Goal: Task Accomplishment & Management: Use online tool/utility

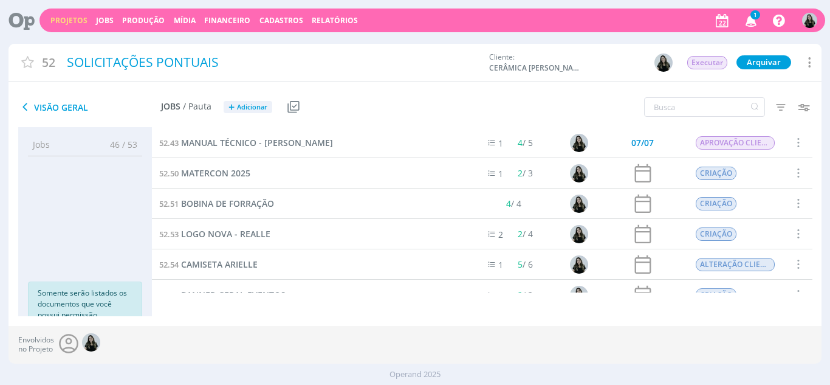
scroll to position [18, 0]
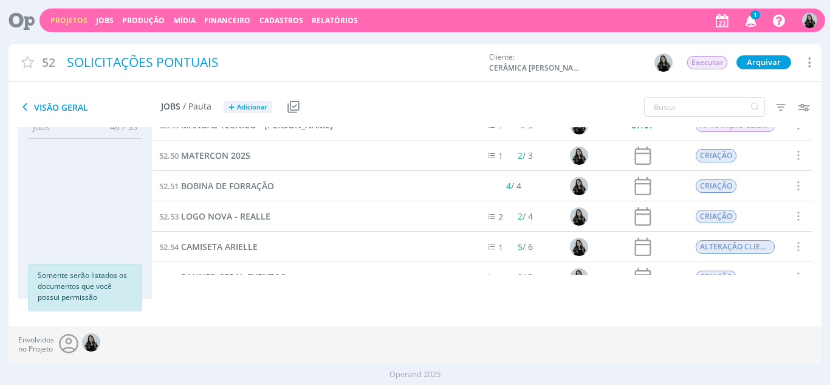
click at [747, 22] on icon "button" at bounding box center [751, 20] width 21 height 21
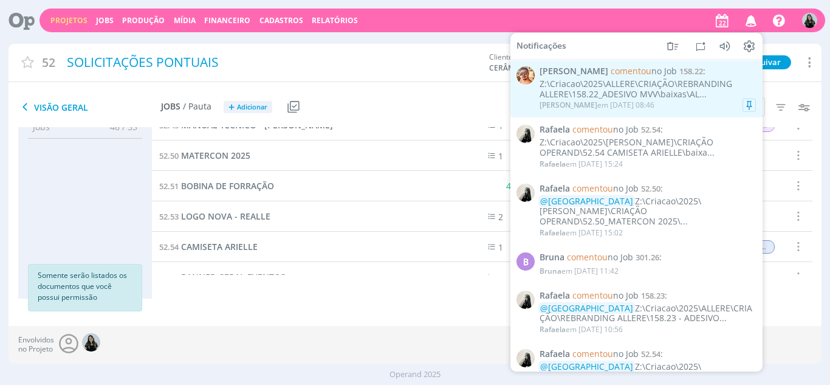
click at [602, 98] on div "Z:\Criacao\2025\ALLERE\CRIAÇÃO\REBRANDING ALLERE\158.22_ADESIVO MVV\baixas\AL..." at bounding box center [648, 89] width 216 height 21
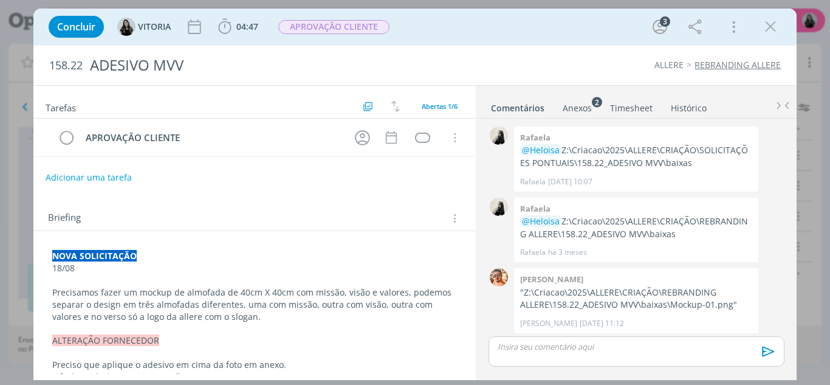
scroll to position [193, 0]
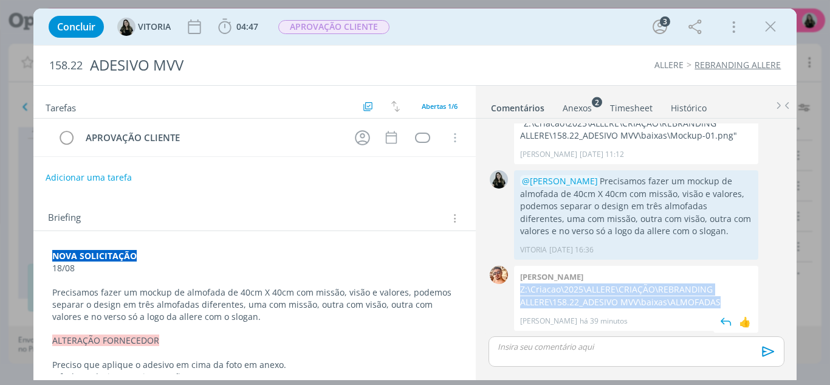
drag, startPoint x: 521, startPoint y: 288, endPoint x: 732, endPoint y: 298, distance: 211.1
click at [732, 298] on p "Z:\Criacao\2025\ALLERE\CRIAÇÃO\REBRANDING ALLERE\158.22_ADESIVO MVV\baixas\ALMO…" at bounding box center [636, 295] width 232 height 25
copy p "Z:\Criacao\2025\ALLERE\CRIAÇÃO\REBRANDING ALLERE\158.22_ADESIVO MVV\baixas\ALMO…"
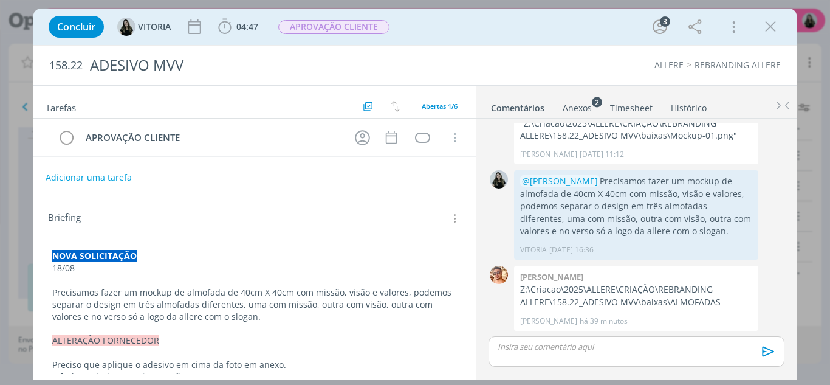
click at [0, 227] on div "Concluir VITORIA 04:47 Iniciar Apontar Data * 22/08/2025 Horas * 00:00 Tarefa S…" at bounding box center [415, 192] width 830 height 385
click at [773, 30] on icon "dialog" at bounding box center [771, 27] width 18 height 18
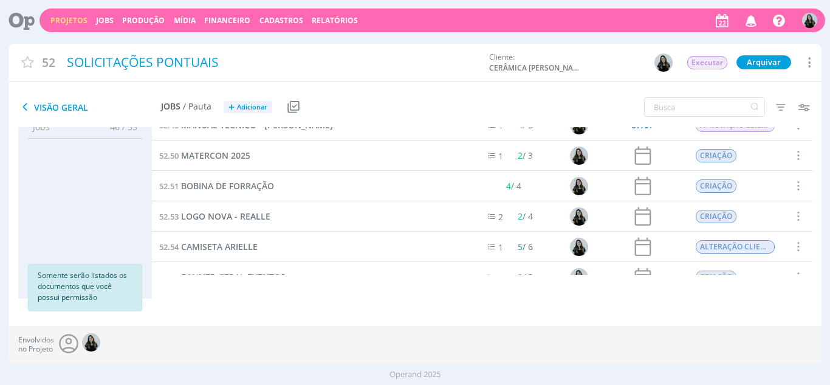
click at [743, 26] on icon "button" at bounding box center [751, 20] width 21 height 21
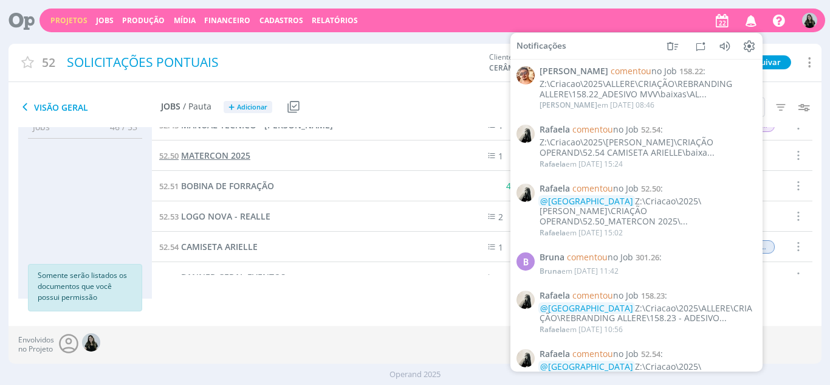
click at [236, 157] on span "MATERCON 2025" at bounding box center [215, 156] width 69 height 12
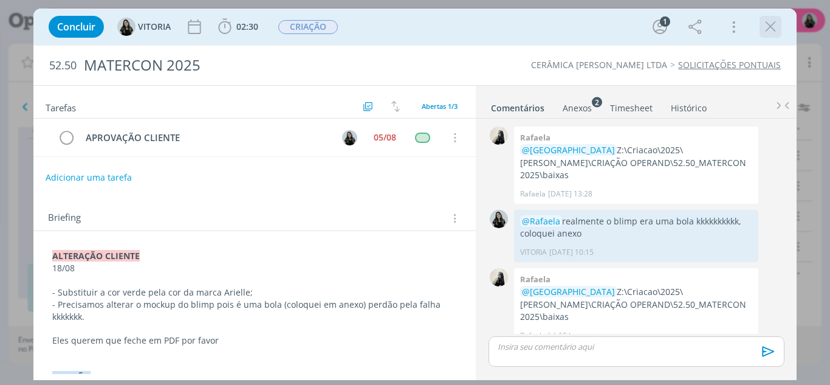
click at [766, 30] on icon "dialog" at bounding box center [771, 27] width 18 height 18
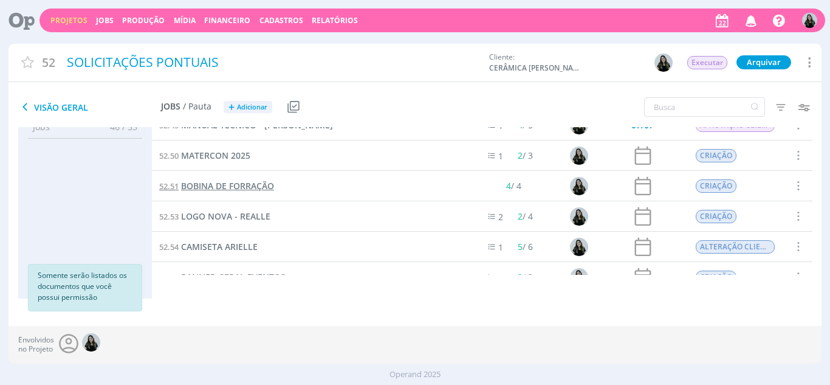
click at [215, 182] on span "BOBINA DE FORRAÇÃO" at bounding box center [227, 186] width 93 height 12
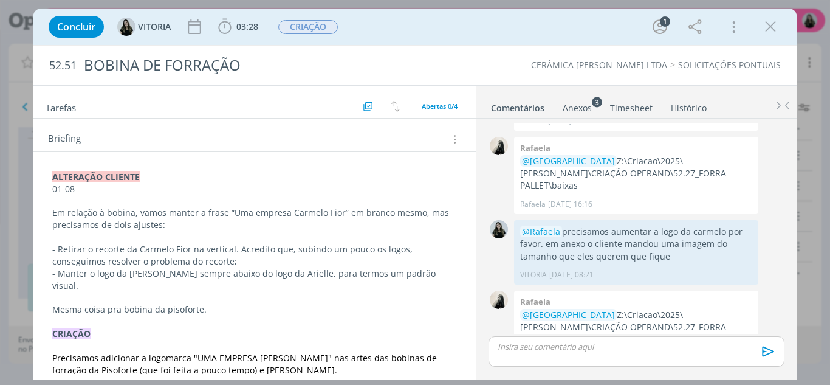
scroll to position [61, 0]
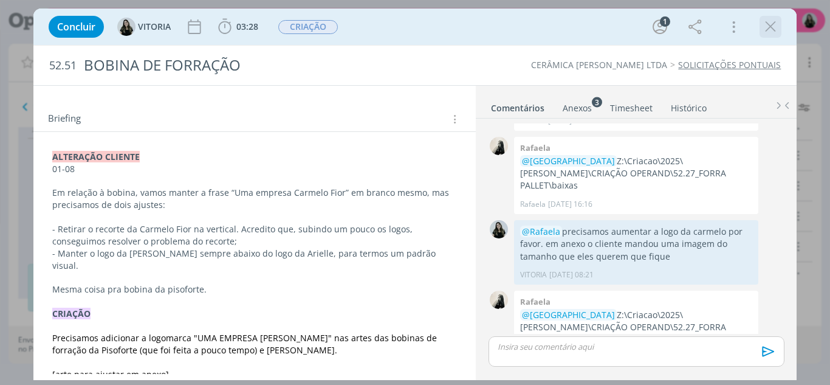
click at [772, 30] on icon "dialog" at bounding box center [771, 27] width 18 height 18
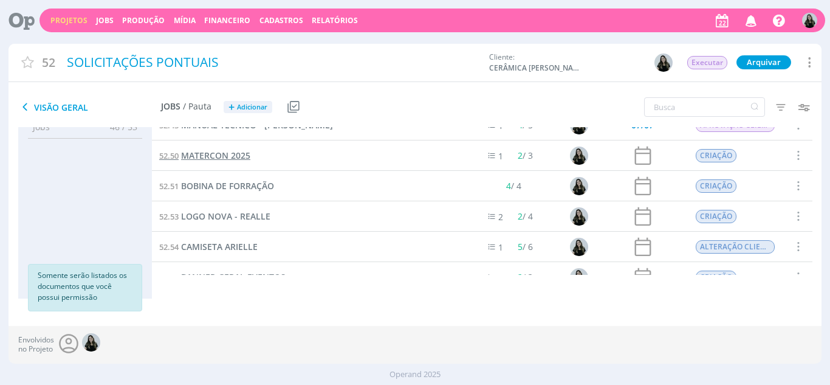
click at [233, 150] on span "MATERCON 2025" at bounding box center [215, 156] width 69 height 12
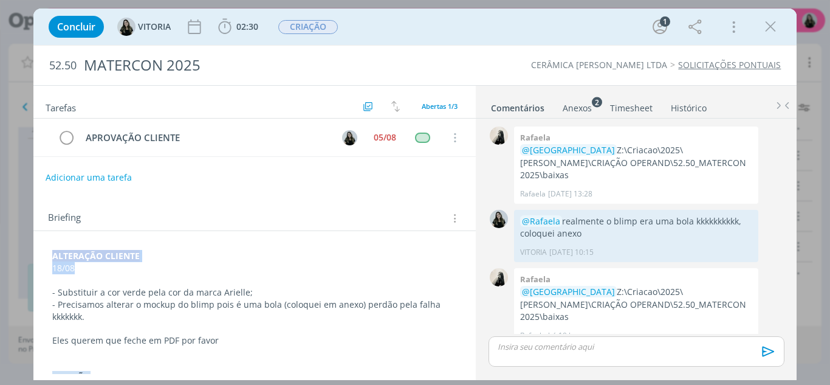
drag, startPoint x: 76, startPoint y: 273, endPoint x: 49, endPoint y: 259, distance: 30.7
copy div "ALTERAÇÃO CLIENTE 18/08"
click at [55, 257] on strong "ALTERAÇÃO CLIENTE" at bounding box center [96, 256] width 88 height 12
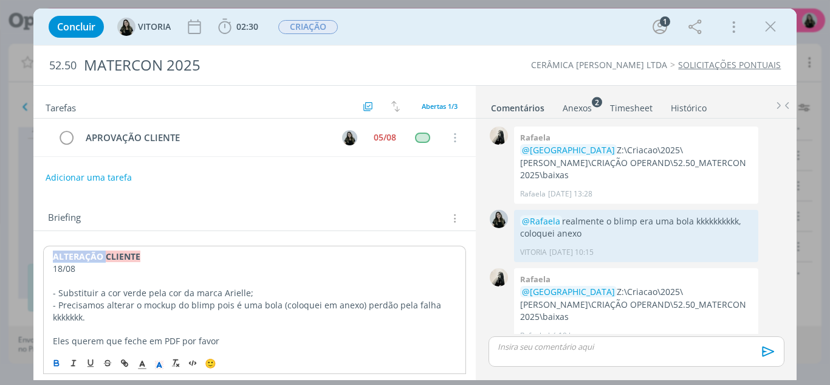
click at [55, 257] on strong "ALTERAÇÃO CLIENTE" at bounding box center [97, 256] width 88 height 12
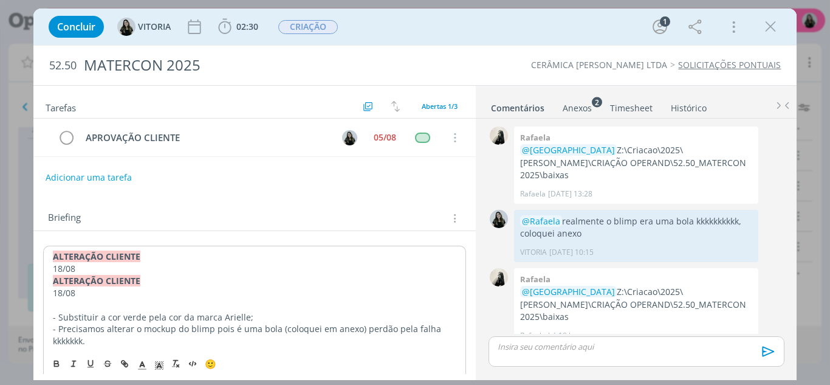
click at [61, 267] on p "18/08" at bounding box center [255, 269] width 404 height 12
click at [114, 267] on p "22/08" at bounding box center [255, 269] width 404 height 12
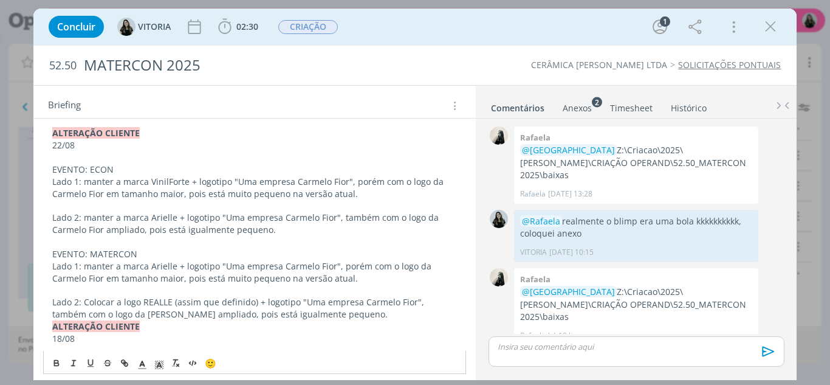
scroll to position [122, 0]
drag, startPoint x: 80, startPoint y: 259, endPoint x: 159, endPoint y: 252, distance: 79.3
click at [159, 252] on p "EVENTO: MATERCON" at bounding box center [254, 255] width 405 height 12
click at [58, 360] on icon "dialog" at bounding box center [56, 361] width 4 height 2
drag, startPoint x: 46, startPoint y: 168, endPoint x: 141, endPoint y: 174, distance: 95.0
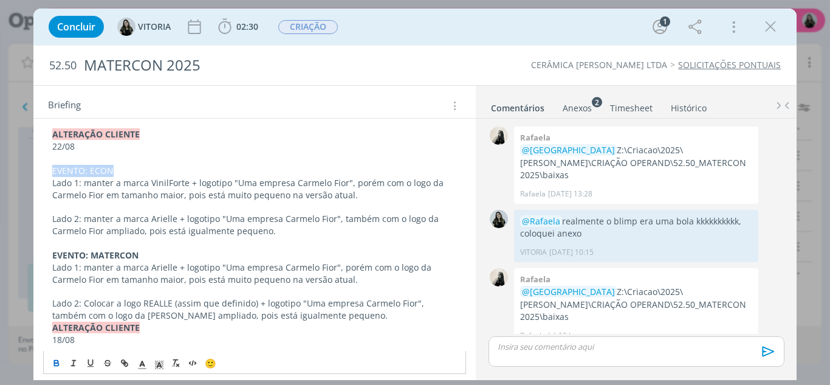
click at [141, 174] on div "ALTERAÇÃO CLIENTE 22/08 EVENTO: ECON Lado 1: manter a marca VinilForte + logoti…" at bounding box center [255, 388] width 424 height 528
click at [60, 361] on icon "dialog" at bounding box center [57, 363] width 10 height 10
click at [191, 235] on p "Lado 2: manter a marca Arielle + logotipo "Uma empresa Carmelo Fior", também co…" at bounding box center [254, 225] width 405 height 24
click at [359, 313] on p "Lado 2: Colocar a logo REALLE (assim que definido) + logotipo "Uma empresa Carm…" at bounding box center [254, 309] width 405 height 24
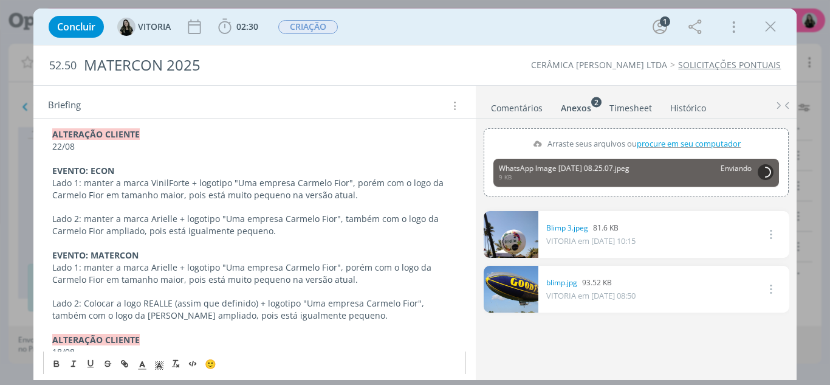
click at [83, 151] on p "22/08" at bounding box center [254, 146] width 405 height 12
click at [78, 161] on p "dialog" at bounding box center [254, 159] width 405 height 12
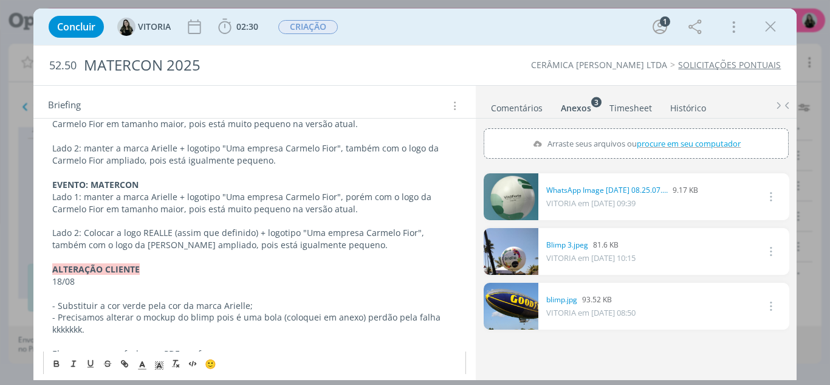
scroll to position [182, 0]
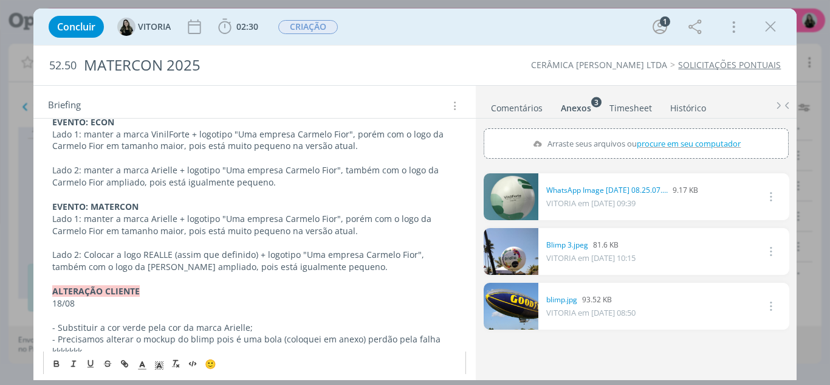
click at [340, 269] on p "Lado 2: Colocar a logo REALLE (assim que definido) + logotipo "Uma empresa Carm…" at bounding box center [254, 261] width 405 height 24
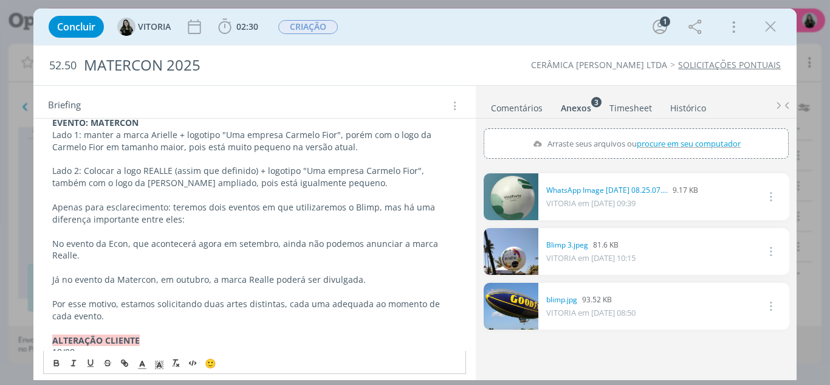
scroll to position [286, 0]
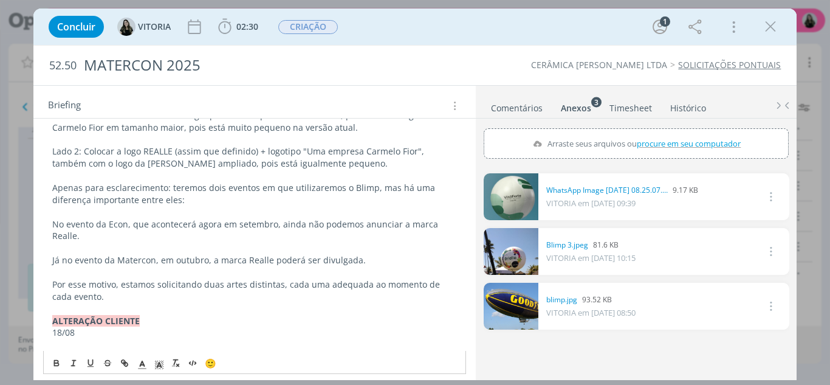
click at [49, 224] on div "ALTERAÇÃO CLIENTE 22/08 [arte definida em anexo] EVENTO: ECON Lado 1: manter a …" at bounding box center [255, 302] width 424 height 685
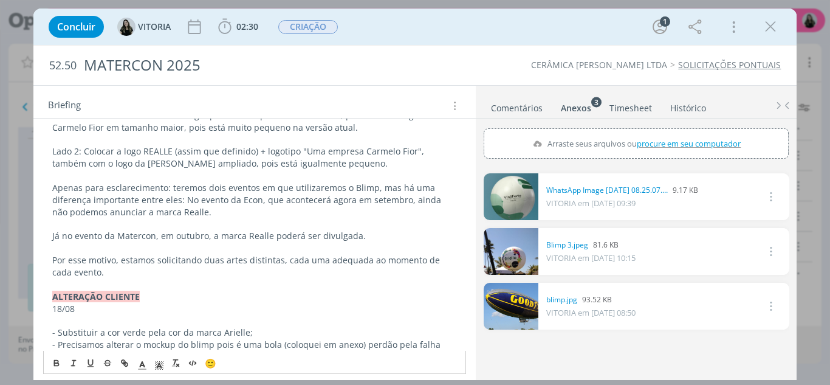
click at [50, 231] on div "ALTERAÇÃO CLIENTE 22/08 [arte definida em anexo] EVENTO: ECON Lado 1: manter a …" at bounding box center [255, 290] width 424 height 661
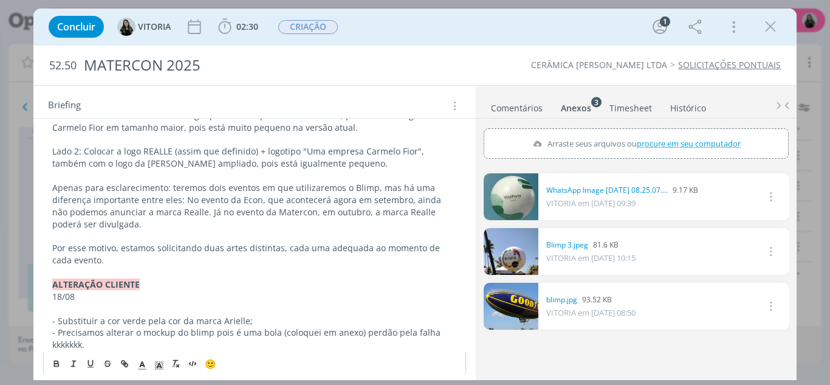
click at [52, 253] on p "Por esse motivo, estamos solicitando duas artes distintas, cada uma adequada ao…" at bounding box center [254, 254] width 405 height 24
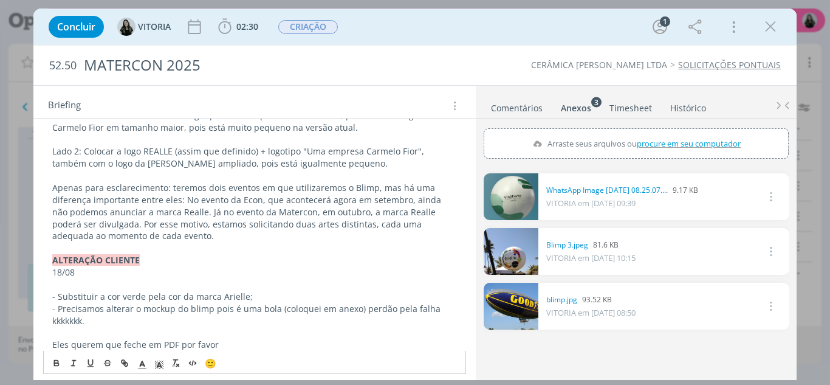
click at [153, 234] on p "Apenas para esclarecimento: teremos dois eventos em que utilizaremos o Blimp, m…" at bounding box center [254, 212] width 405 height 60
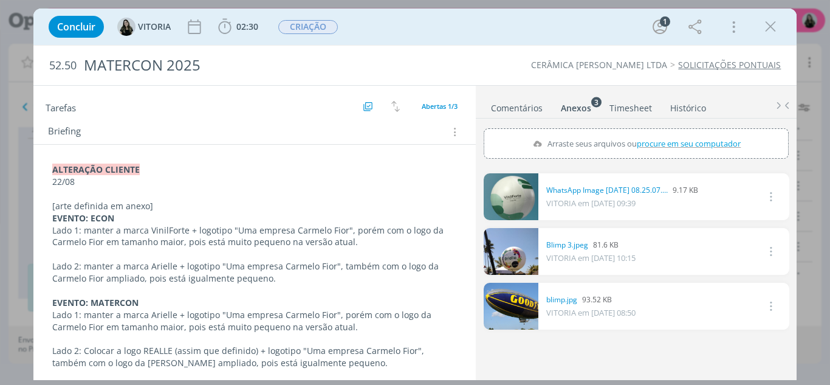
scroll to position [57, 0]
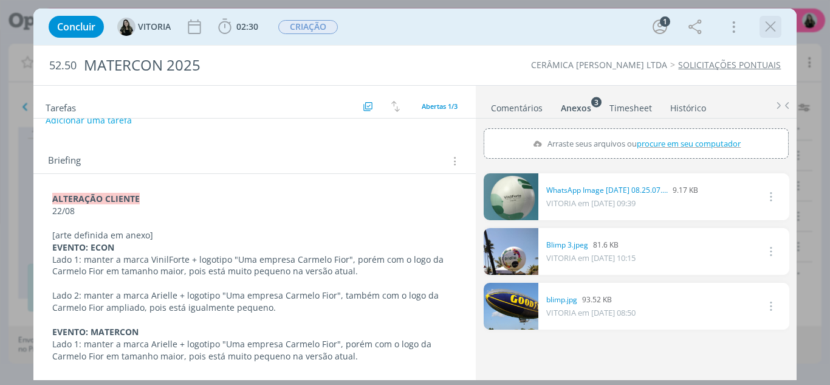
click at [775, 30] on icon "dialog" at bounding box center [771, 27] width 18 height 18
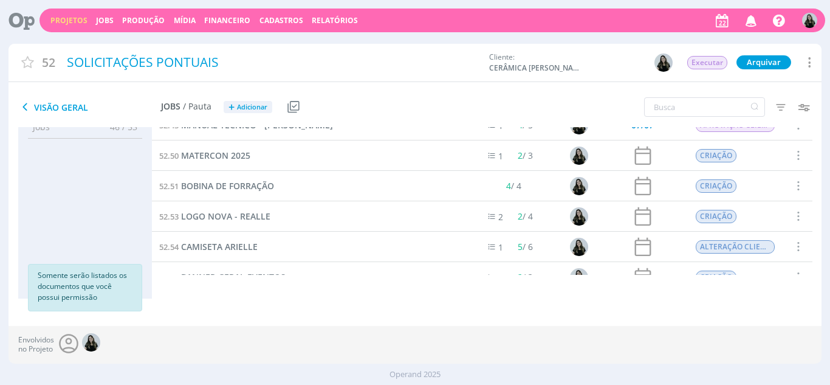
scroll to position [48, 0]
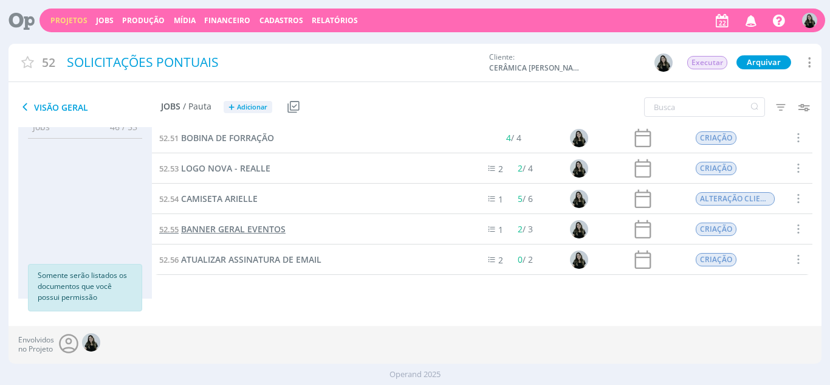
click at [267, 233] on span "BANNER GERAL EVENTOS" at bounding box center [233, 229] width 105 height 12
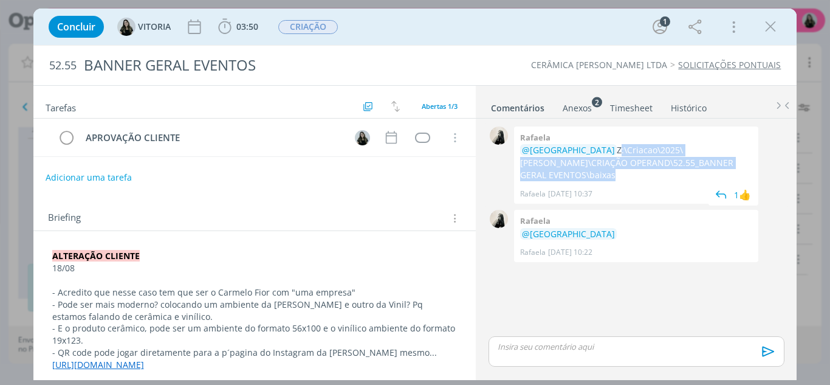
drag, startPoint x: 566, startPoint y: 154, endPoint x: 763, endPoint y: 161, distance: 197.7
click at [763, 161] on div "0 Rafaela @VITORIA Z:\Criacao\2025\CARMELO FIOR\CRIAÇÃO OPERAND\52.55_BANNER GE…" at bounding box center [636, 164] width 305 height 83
copy p "Z:\Criacao\2025\CARMELO FIOR\CRIAÇÃO OPERAND\52.55_BANNER GERAL EVENTOS\baixas"
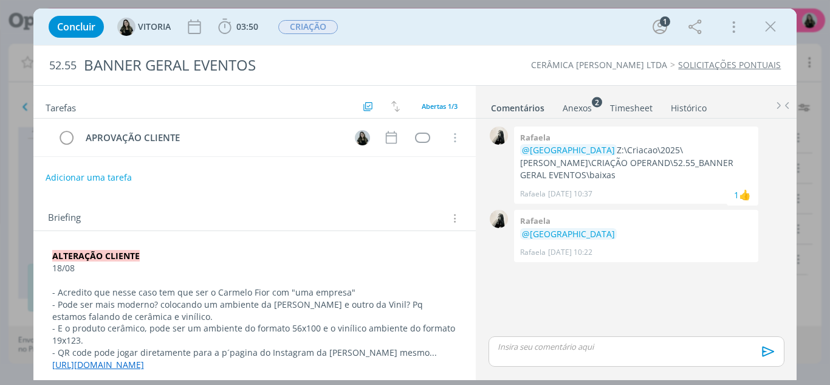
drag, startPoint x: 10, startPoint y: 74, endPoint x: 17, endPoint y: 47, distance: 28.2
click at [10, 74] on div "Concluir VITORIA 03:50 Iniciar Apontar Data * 22/08/2025 Horas * 00:00 Tarefa S…" at bounding box center [415, 192] width 830 height 385
click at [767, 24] on icon "dialog" at bounding box center [771, 27] width 18 height 18
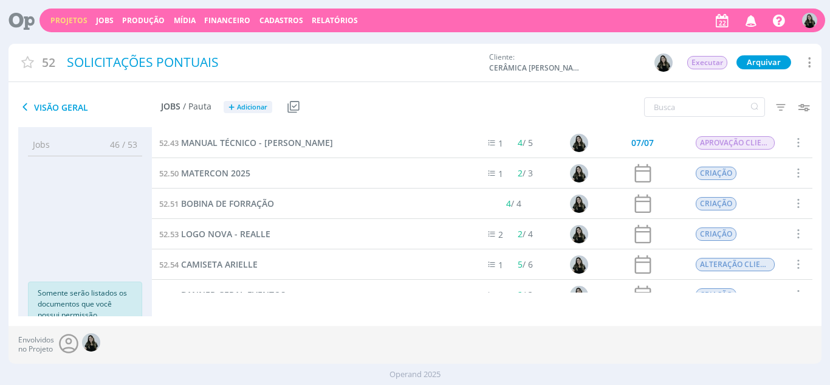
scroll to position [48, 0]
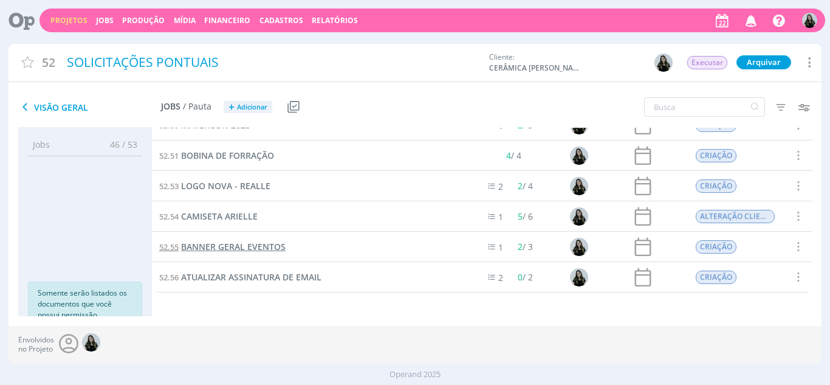
click at [267, 251] on span "BANNER GERAL EVENTOS" at bounding box center [233, 247] width 105 height 12
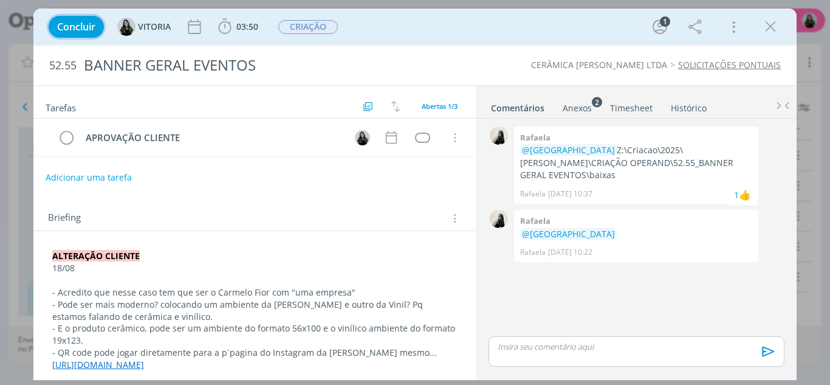
click at [80, 26] on span "Concluir" at bounding box center [76, 27] width 38 height 10
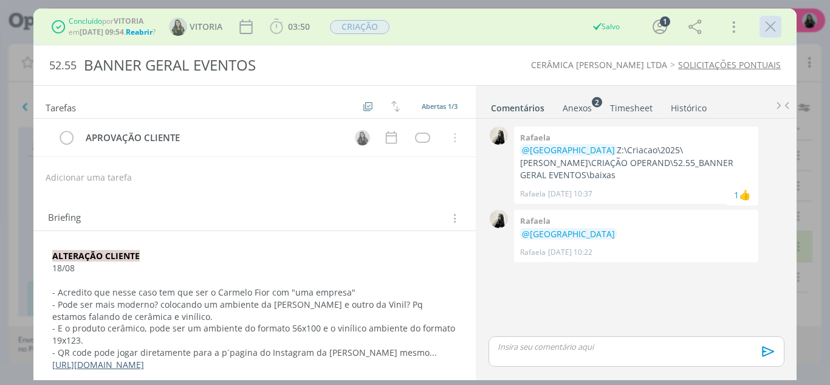
click at [771, 32] on icon "dialog" at bounding box center [771, 27] width 18 height 18
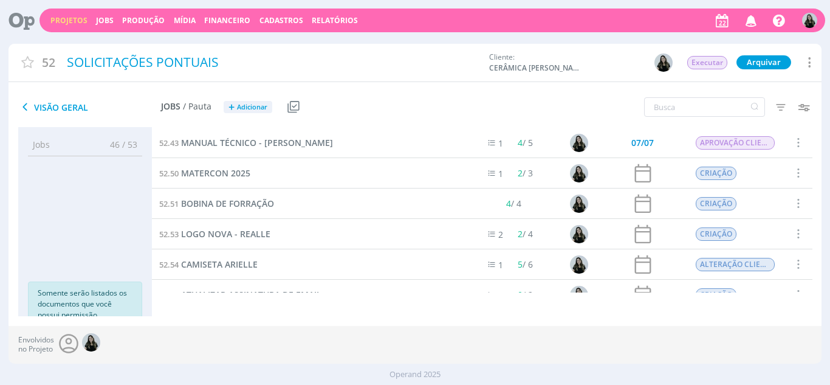
scroll to position [18, 0]
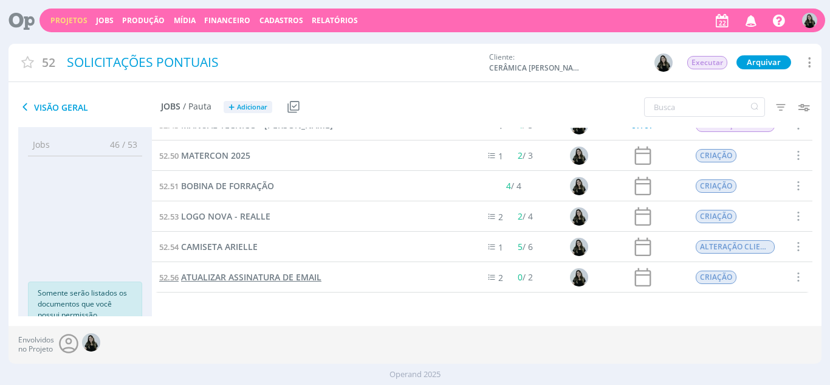
click at [293, 275] on span "ATUALIZAR ASSINATURA DE EMAIL" at bounding box center [251, 277] width 140 height 12
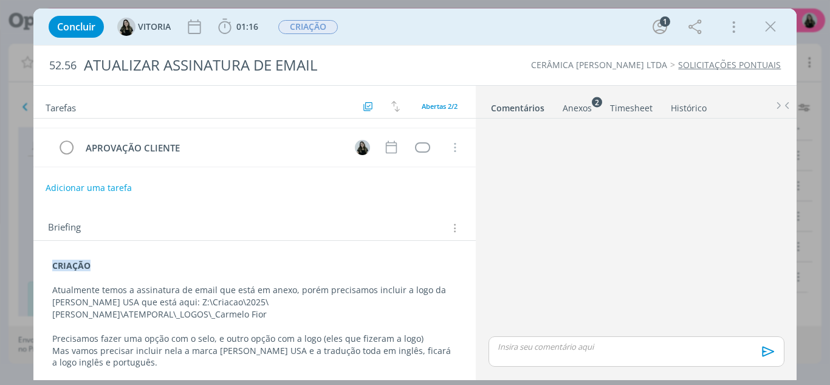
scroll to position [44, 0]
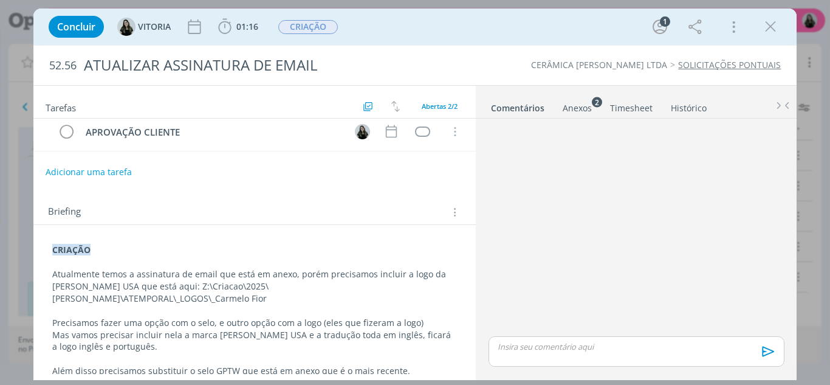
click at [283, 207] on div "Briefing Briefings Predefinidos Versões do Briefing Ver Briefing do Projeto" at bounding box center [256, 212] width 417 height 16
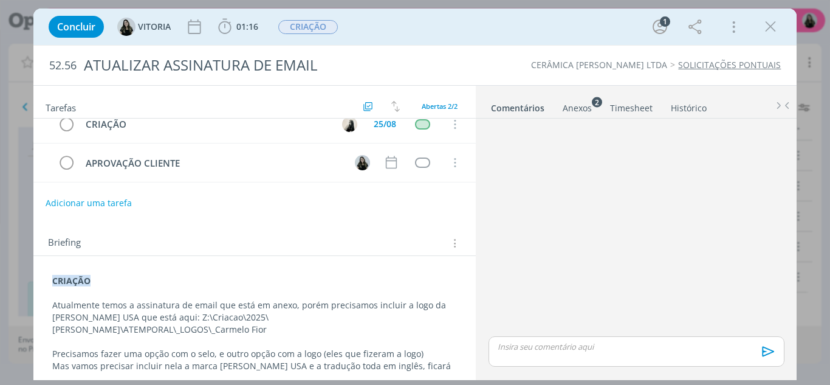
scroll to position [0, 0]
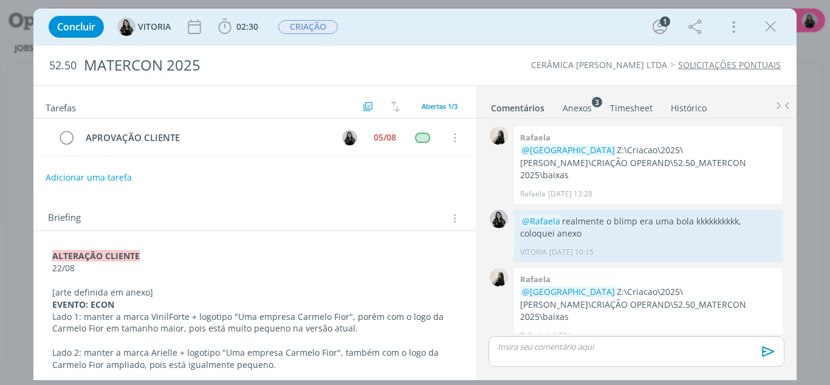
click at [777, 22] on icon "dialog" at bounding box center [771, 27] width 18 height 18
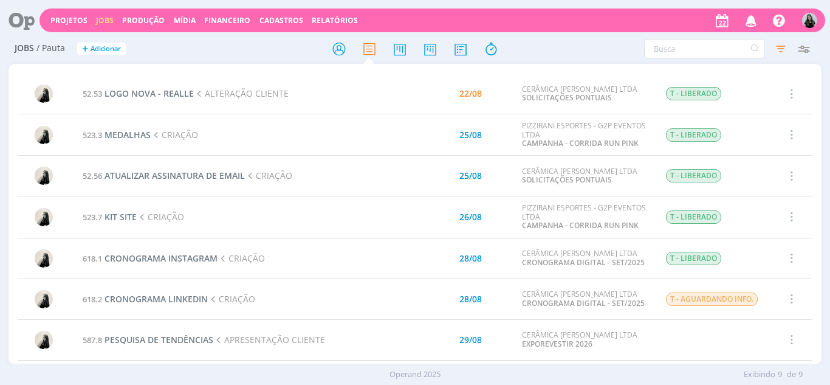
click at [751, 21] on icon "button" at bounding box center [751, 20] width 21 height 21
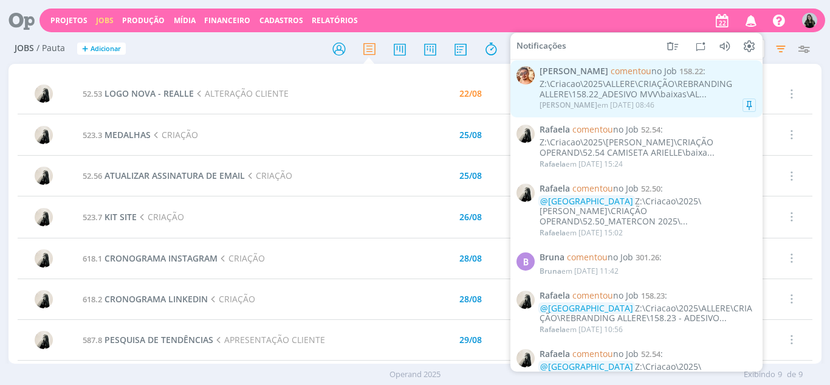
click at [615, 87] on div "Z:\Criacao\2025\ALLERE\CRIAÇÃO\REBRANDING ALLERE\158.22_ADESIVO MVV\baixas\AL..." at bounding box center [648, 89] width 216 height 21
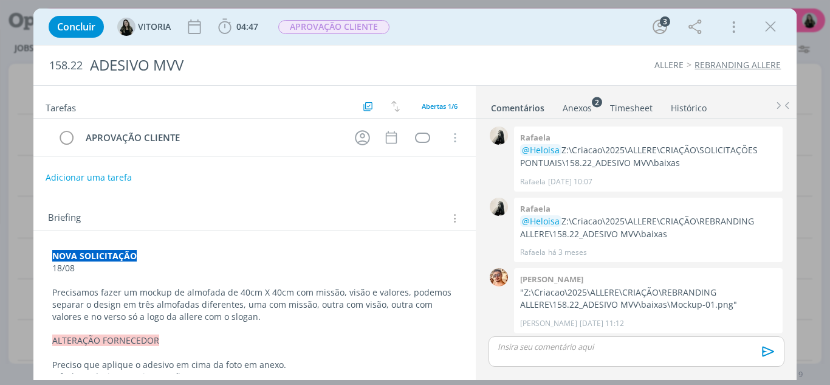
scroll to position [169, 0]
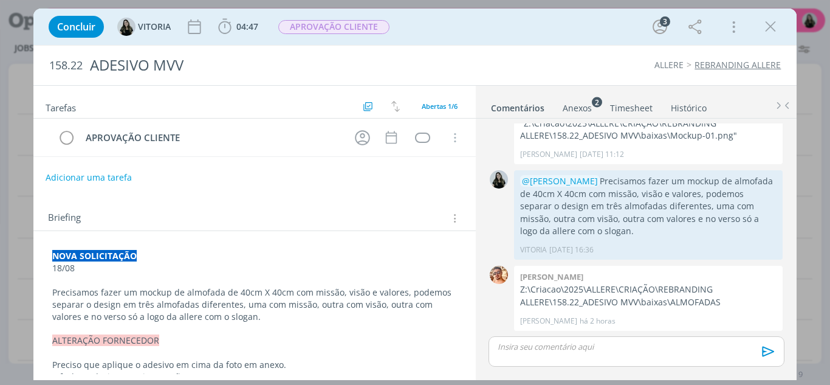
click at [518, 336] on div "dialog" at bounding box center [636, 351] width 295 height 30
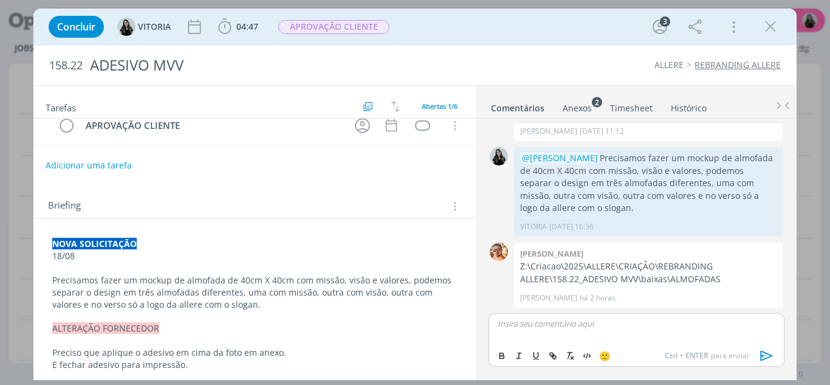
scroll to position [0, 0]
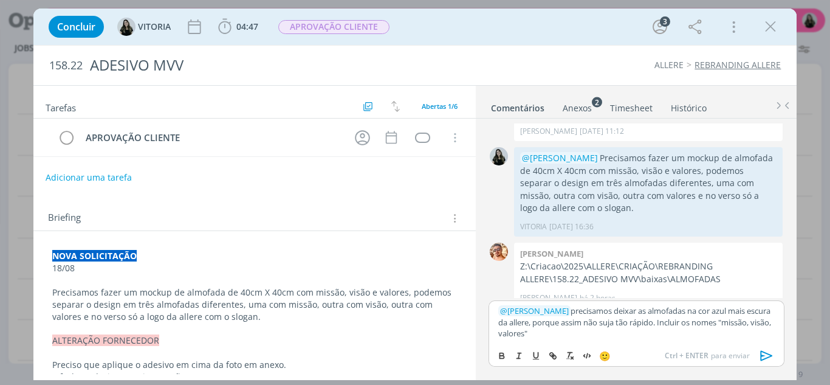
click at [762, 352] on icon "dialog" at bounding box center [766, 355] width 12 height 10
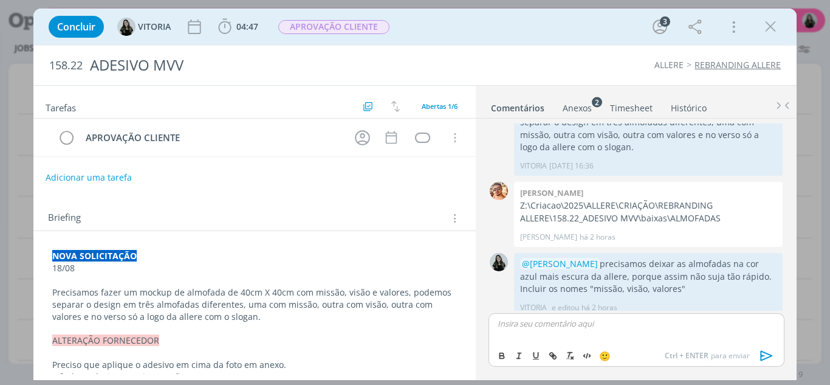
scroll to position [263, 0]
